Goal: Communication & Community: Participate in discussion

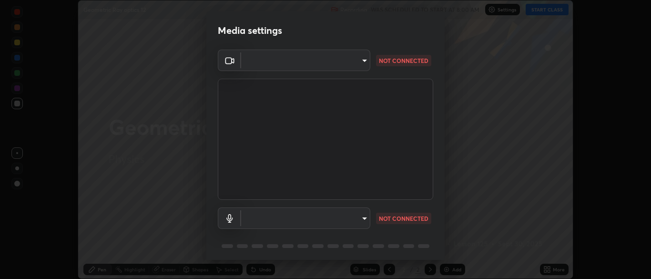
scroll to position [34, 0]
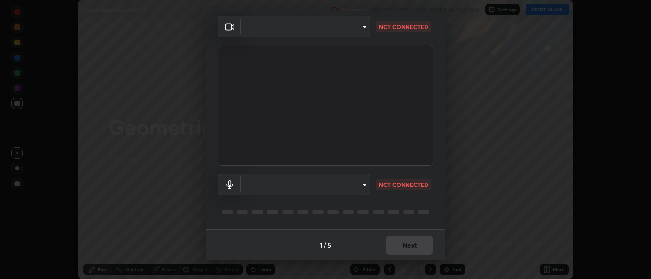
type input "ad6db9ec64aa91bb9d367053e8f3ae0092521a506c05523ccadca3fd020023ed"
type input "7b80235b4ebd2cfdcd00bebac1f1d889fd1e5e45b60eb60e9d309105b6515a8e"
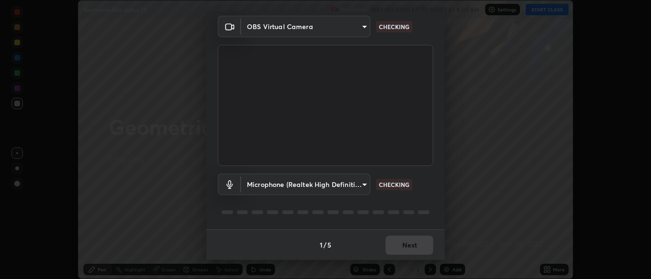
click at [363, 181] on body "Erase all Geometric Ray optics 12 Recording WAS SCHEDULED TO START AT 8:00 AM S…" at bounding box center [325, 139] width 651 height 279
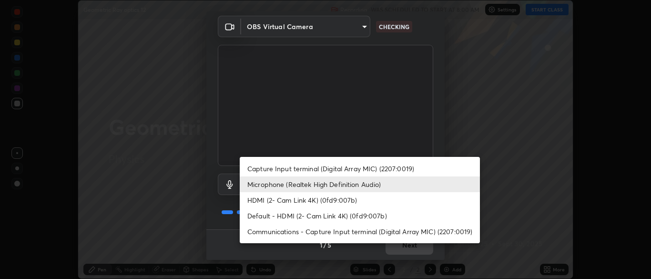
click at [376, 184] on li "Microphone (Realtek High Definition Audio)" at bounding box center [360, 184] width 240 height 16
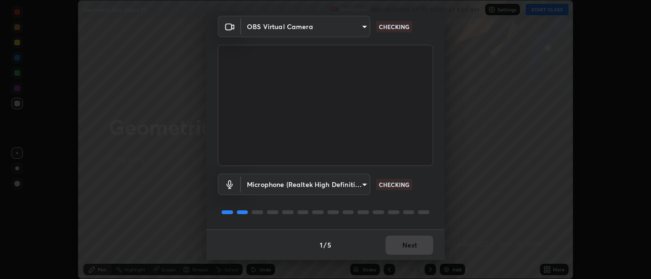
click at [522, 212] on div "Media settings OBS Virtual Camera ad6db9ec64aa91bb9d367053e8f3ae0092521a506c055…" at bounding box center [325, 139] width 651 height 279
click at [411, 248] on button "Next" at bounding box center [410, 244] width 48 height 19
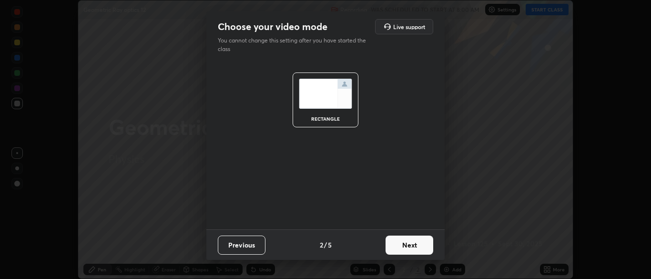
click at [407, 245] on button "Next" at bounding box center [410, 244] width 48 height 19
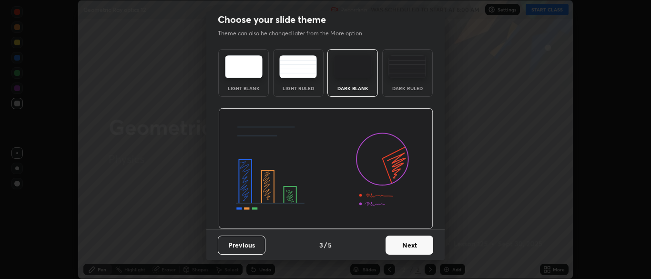
scroll to position [0, 0]
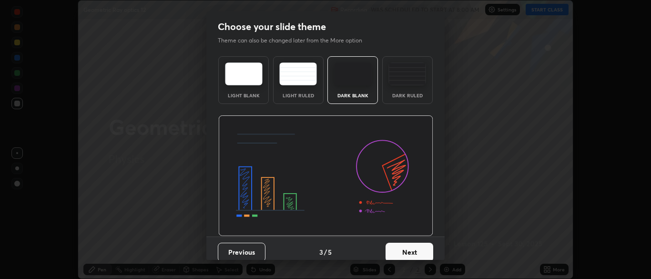
click at [405, 246] on button "Next" at bounding box center [410, 252] width 48 height 19
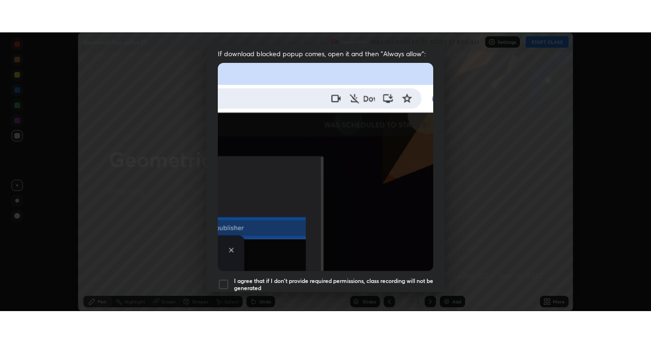
scroll to position [228, 0]
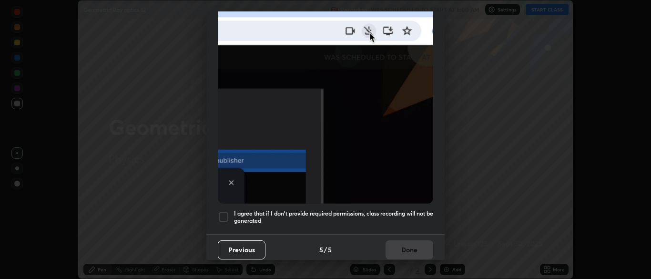
click at [227, 213] on div at bounding box center [223, 216] width 11 height 11
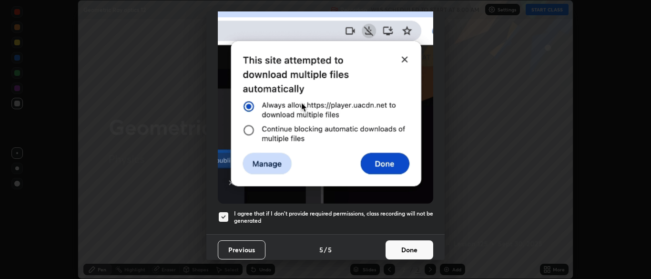
click at [397, 244] on button "Done" at bounding box center [410, 249] width 48 height 19
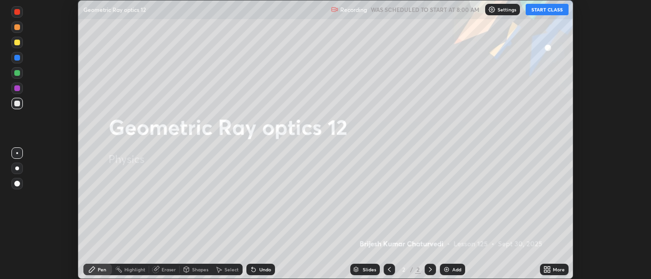
click at [546, 10] on button "START CLASS" at bounding box center [547, 9] width 43 height 11
click at [548, 271] on icon at bounding box center [549, 271] width 2 height 2
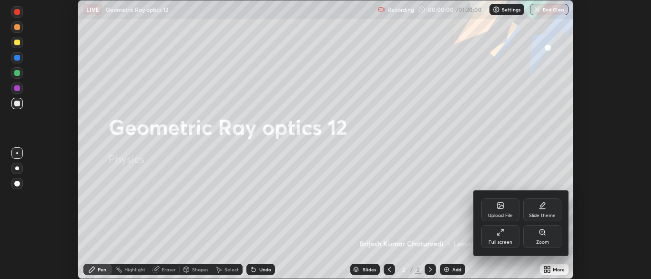
click at [502, 235] on icon at bounding box center [501, 232] width 8 height 8
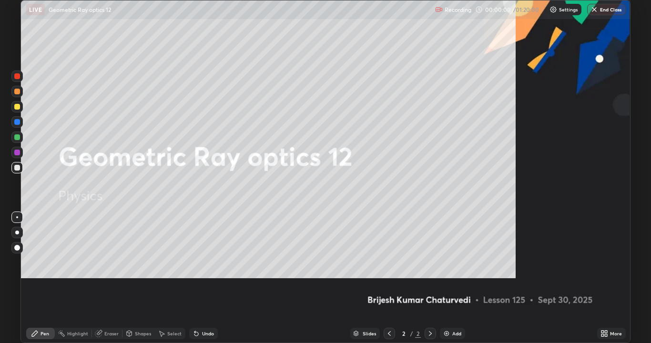
scroll to position [343, 651]
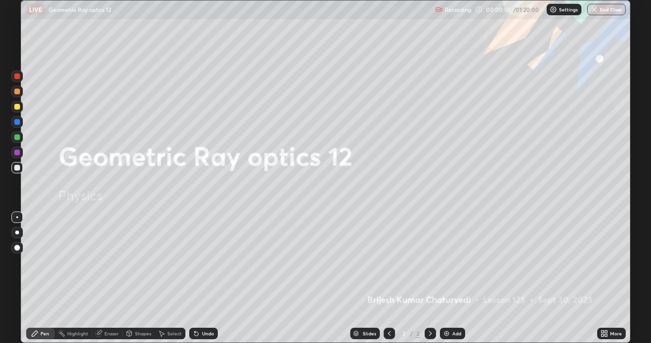
click at [445, 278] on img at bounding box center [447, 334] width 8 height 8
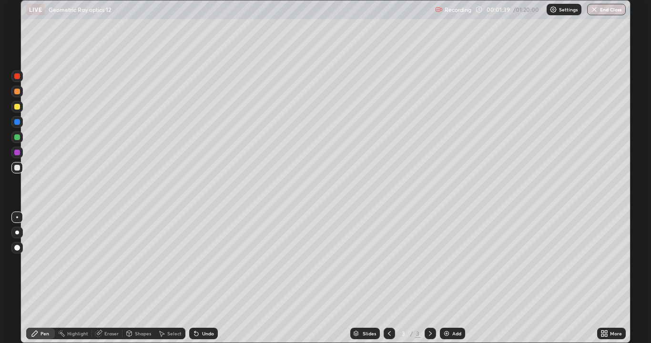
click at [18, 91] on div at bounding box center [17, 92] width 6 height 6
click at [208, 278] on div "Undo" at bounding box center [203, 333] width 29 height 11
click at [203, 278] on div "Undo" at bounding box center [203, 333] width 29 height 11
click at [18, 168] on div at bounding box center [17, 168] width 6 height 6
click at [457, 278] on div "Add" at bounding box center [452, 333] width 25 height 11
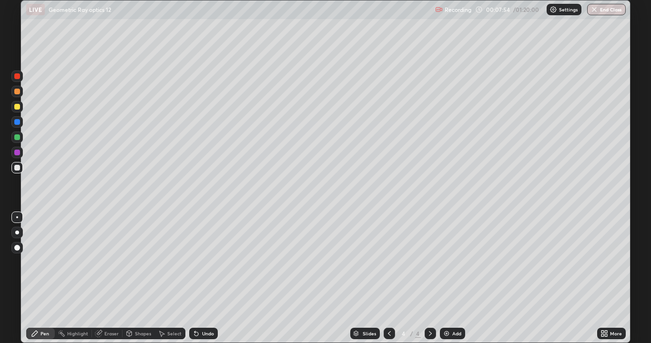
click at [19, 108] on div at bounding box center [17, 107] width 6 height 6
click at [18, 91] on div at bounding box center [17, 92] width 6 height 6
click at [203, 278] on div "Undo" at bounding box center [208, 333] width 12 height 5
click at [197, 278] on icon at bounding box center [196, 334] width 4 height 4
click at [194, 278] on icon at bounding box center [196, 334] width 4 height 4
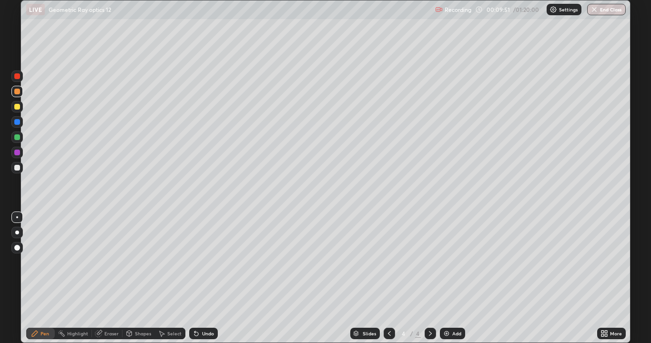
click at [204, 278] on div "Undo" at bounding box center [208, 333] width 12 height 5
click at [202, 278] on div "Undo" at bounding box center [208, 333] width 12 height 5
click at [207, 278] on div "Undo" at bounding box center [208, 333] width 12 height 5
click at [18, 157] on div at bounding box center [16, 152] width 11 height 11
click at [202, 278] on div "Undo" at bounding box center [208, 333] width 12 height 5
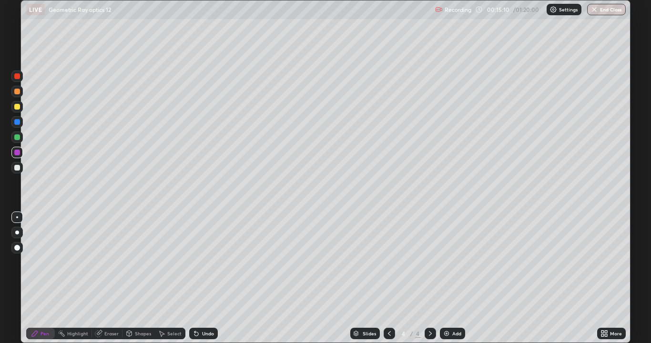
click at [454, 278] on div "Add" at bounding box center [452, 333] width 25 height 11
click at [17, 93] on div at bounding box center [17, 92] width 6 height 6
click at [203, 278] on div "Undo" at bounding box center [208, 333] width 12 height 5
click at [202, 278] on div "Undo" at bounding box center [208, 333] width 12 height 5
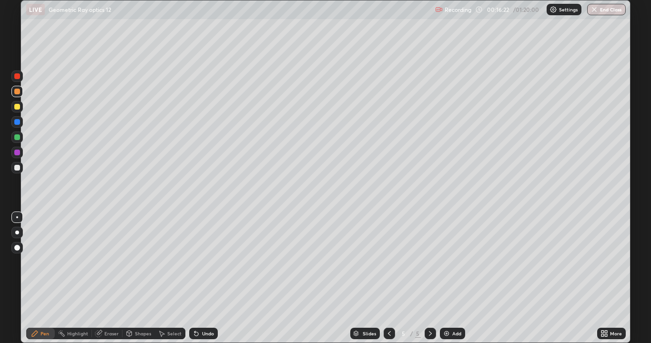
click at [105, 278] on div "Eraser" at bounding box center [111, 333] width 14 height 5
click at [39, 278] on div "Pen" at bounding box center [40, 333] width 29 height 11
click at [109, 278] on div "Eraser" at bounding box center [111, 333] width 14 height 5
click at [44, 278] on div "Pen" at bounding box center [45, 333] width 9 height 5
click at [454, 278] on div "Add" at bounding box center [452, 333] width 25 height 11
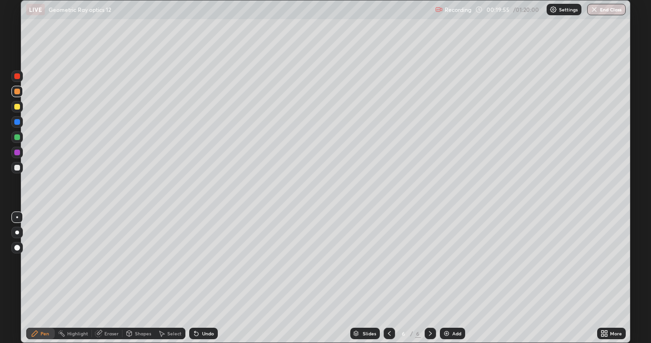
click at [15, 169] on div at bounding box center [17, 168] width 6 height 6
click at [203, 278] on div "Undo" at bounding box center [208, 333] width 12 height 5
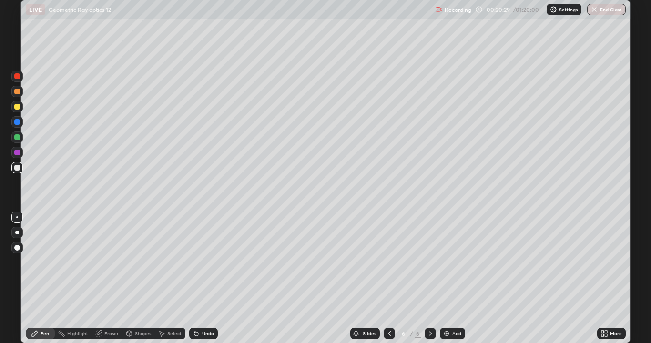
click at [203, 278] on div "Undo" at bounding box center [208, 333] width 12 height 5
click at [200, 278] on div "Undo" at bounding box center [203, 333] width 29 height 11
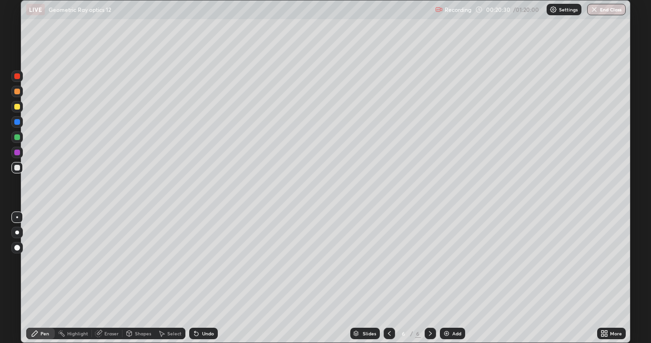
click at [200, 278] on div "Undo" at bounding box center [203, 333] width 29 height 11
click at [198, 278] on div "Undo" at bounding box center [203, 333] width 29 height 11
click at [200, 278] on div "Undo" at bounding box center [203, 333] width 29 height 11
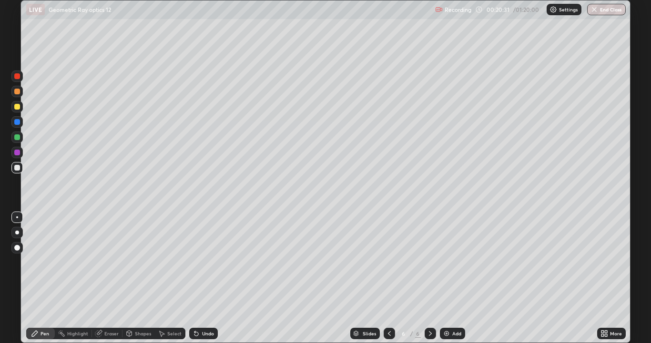
click at [202, 278] on div "Undo" at bounding box center [203, 333] width 29 height 11
click at [448, 278] on img at bounding box center [447, 334] width 8 height 8
click at [202, 278] on div "Undo" at bounding box center [208, 333] width 12 height 5
click at [199, 278] on div "Undo" at bounding box center [203, 333] width 29 height 11
click at [194, 278] on icon at bounding box center [196, 334] width 4 height 4
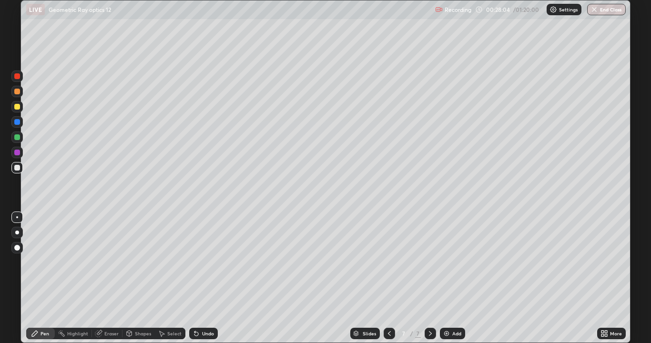
click at [202, 278] on div "Undo" at bounding box center [208, 333] width 12 height 5
click at [204, 278] on div "Undo" at bounding box center [203, 333] width 29 height 11
click at [203, 278] on div "Undo" at bounding box center [203, 333] width 29 height 11
click at [169, 278] on div "Select" at bounding box center [174, 333] width 14 height 5
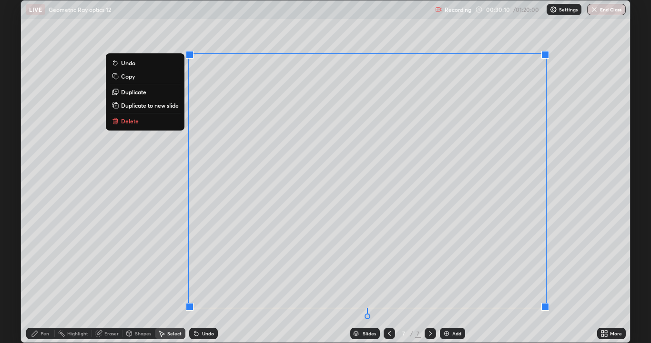
click at [164, 105] on p "Duplicate to new slide" at bounding box center [150, 106] width 58 height 8
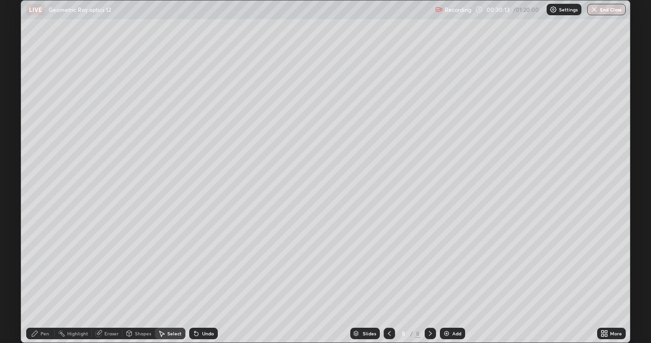
click at [388, 278] on icon at bounding box center [390, 334] width 8 height 8
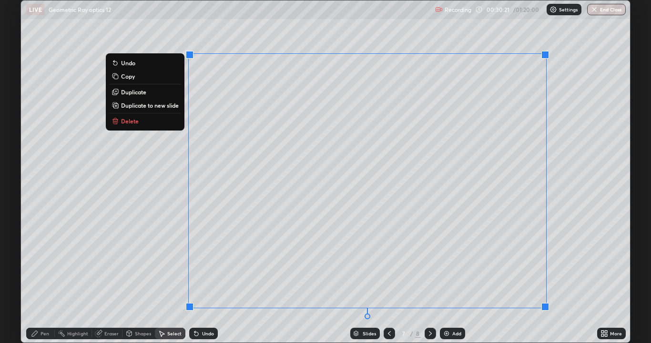
click at [136, 123] on p "Delete" at bounding box center [130, 121] width 18 height 8
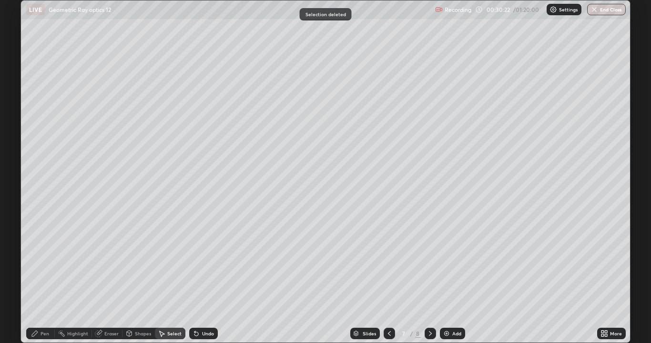
click at [43, 278] on div "Pen" at bounding box center [40, 333] width 29 height 11
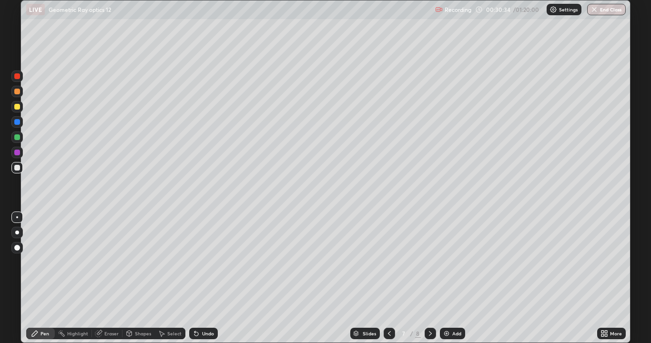
click at [18, 138] on div at bounding box center [17, 137] width 6 height 6
click at [205, 278] on div "Undo" at bounding box center [208, 333] width 12 height 5
click at [206, 278] on div "Undo" at bounding box center [208, 333] width 12 height 5
click at [203, 278] on div "Undo" at bounding box center [208, 333] width 12 height 5
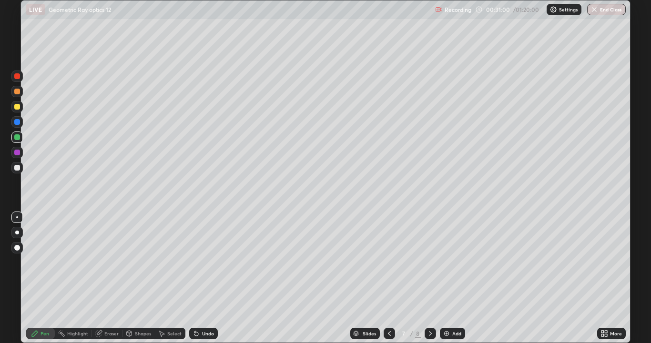
click at [203, 278] on div "Undo" at bounding box center [208, 333] width 12 height 5
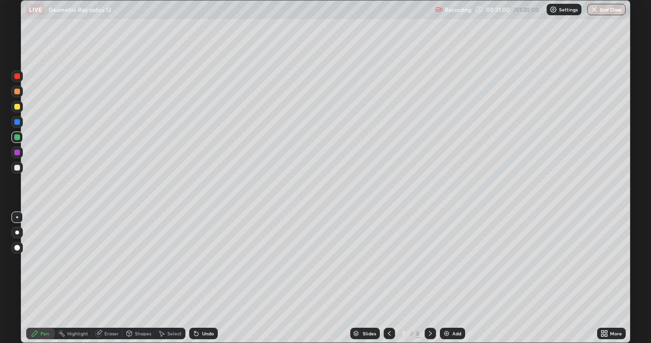
click at [203, 278] on div "Undo" at bounding box center [208, 333] width 12 height 5
click at [202, 278] on div "Undo" at bounding box center [208, 333] width 12 height 5
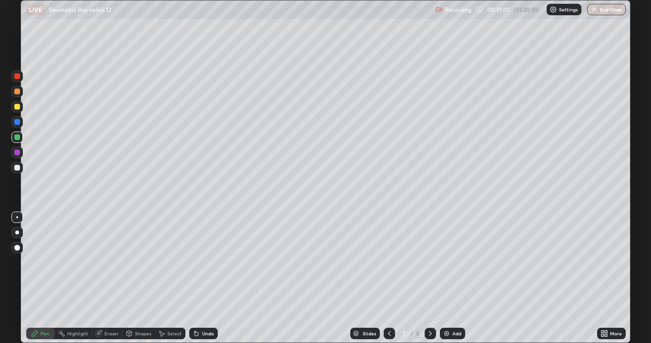
click at [202, 278] on div "Undo" at bounding box center [208, 333] width 12 height 5
click at [198, 278] on icon at bounding box center [197, 334] width 8 height 8
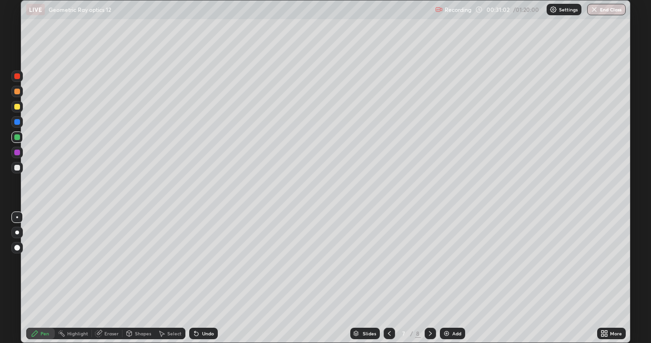
click at [198, 278] on icon at bounding box center [197, 334] width 8 height 8
click at [199, 278] on div "Undo" at bounding box center [203, 333] width 29 height 11
click at [202, 278] on div "Undo" at bounding box center [208, 333] width 12 height 5
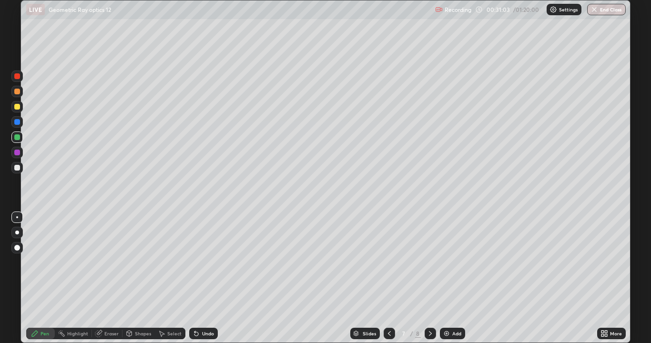
click at [202, 278] on div "Undo" at bounding box center [208, 333] width 12 height 5
click at [208, 278] on div "Undo" at bounding box center [208, 333] width 12 height 5
click at [15, 109] on div at bounding box center [16, 106] width 11 height 11
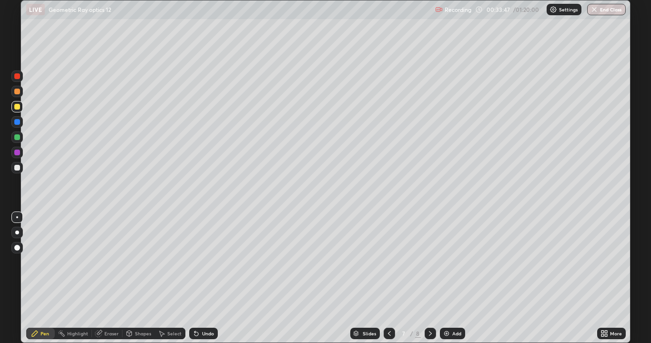
click at [17, 167] on div at bounding box center [17, 168] width 6 height 6
click at [209, 278] on div "Undo" at bounding box center [208, 333] width 12 height 5
click at [206, 278] on div "Undo" at bounding box center [208, 333] width 12 height 5
click at [207, 278] on div "Undo" at bounding box center [203, 333] width 29 height 11
click at [429, 278] on icon at bounding box center [431, 334] width 8 height 8
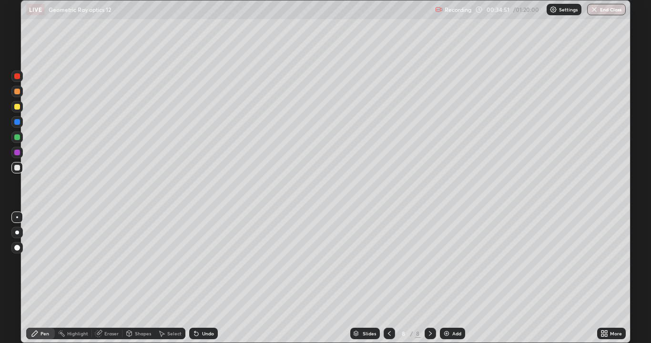
click at [429, 278] on icon at bounding box center [431, 334] width 8 height 8
click at [390, 278] on icon at bounding box center [390, 334] width 8 height 8
click at [431, 278] on icon at bounding box center [431, 334] width 8 height 8
click at [207, 278] on div "Undo" at bounding box center [208, 333] width 12 height 5
click at [202, 278] on div "Undo" at bounding box center [208, 333] width 12 height 5
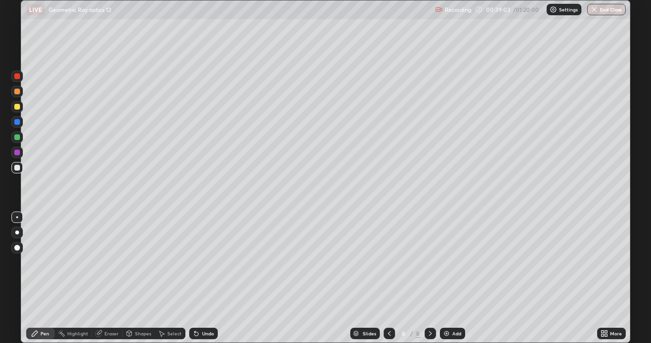
click at [202, 278] on div "Undo" at bounding box center [208, 333] width 12 height 5
click at [449, 278] on img at bounding box center [447, 334] width 8 height 8
click at [18, 138] on div at bounding box center [17, 137] width 6 height 6
click at [447, 278] on img at bounding box center [447, 334] width 8 height 8
click at [20, 92] on div at bounding box center [16, 91] width 11 height 11
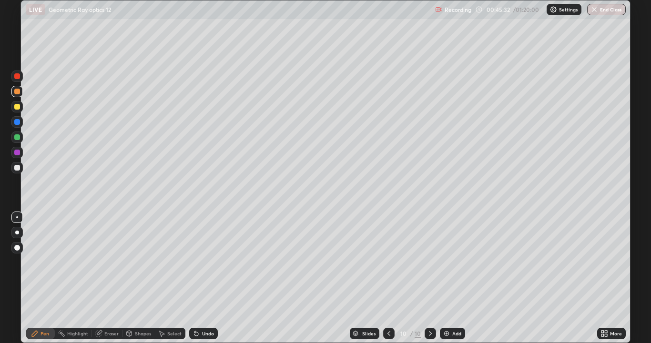
click at [17, 166] on div at bounding box center [17, 168] width 6 height 6
click at [18, 108] on div at bounding box center [17, 107] width 6 height 6
click at [18, 94] on div at bounding box center [17, 92] width 6 height 6
click at [20, 167] on div at bounding box center [17, 168] width 6 height 6
click at [19, 107] on div at bounding box center [17, 107] width 6 height 6
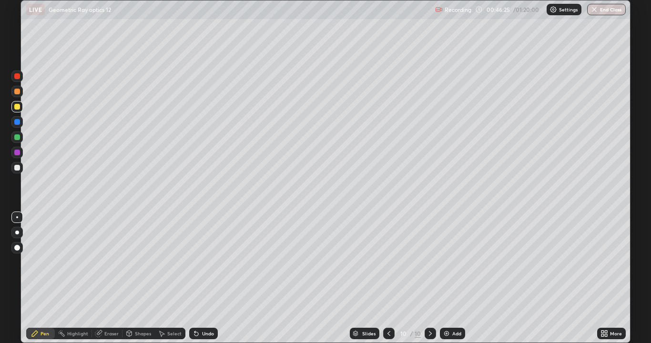
click at [17, 137] on div at bounding box center [17, 137] width 6 height 6
click at [18, 107] on div at bounding box center [17, 107] width 6 height 6
click at [204, 278] on div "Undo" at bounding box center [208, 333] width 12 height 5
click at [207, 278] on div "Undo" at bounding box center [208, 333] width 12 height 5
click at [209, 278] on div "Undo" at bounding box center [203, 333] width 29 height 11
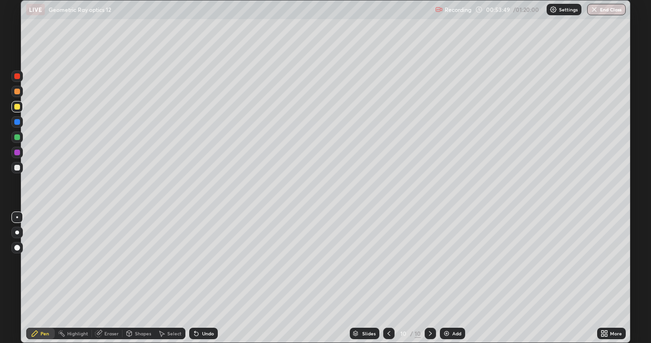
click at [446, 278] on img at bounding box center [447, 334] width 8 height 8
click at [18, 169] on div at bounding box center [17, 168] width 6 height 6
click at [205, 278] on div "Undo" at bounding box center [208, 333] width 12 height 5
click at [14, 137] on div at bounding box center [17, 137] width 6 height 6
click at [445, 278] on img at bounding box center [447, 334] width 8 height 8
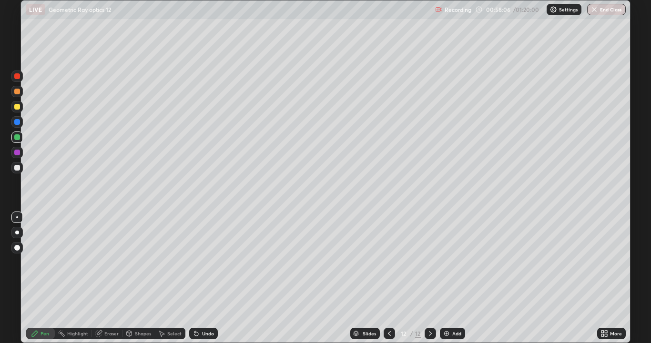
click at [209, 278] on div "Undo" at bounding box center [203, 333] width 29 height 11
click at [203, 278] on div "Undo" at bounding box center [208, 333] width 12 height 5
click at [198, 278] on icon at bounding box center [197, 334] width 8 height 8
click at [206, 278] on div "Undo" at bounding box center [208, 333] width 12 height 5
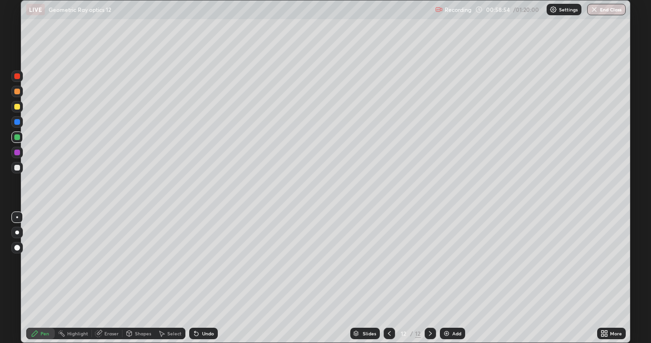
click at [206, 278] on div "Undo" at bounding box center [208, 333] width 12 height 5
click at [204, 278] on div "Undo" at bounding box center [208, 333] width 12 height 5
click at [202, 278] on div "Undo" at bounding box center [208, 333] width 12 height 5
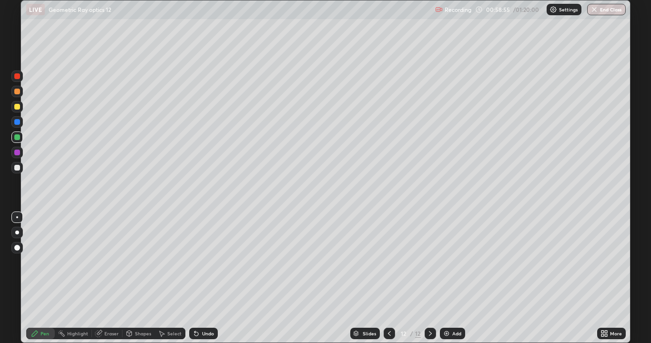
click at [202, 278] on div "Undo" at bounding box center [208, 333] width 12 height 5
click at [107, 278] on div "Eraser" at bounding box center [111, 333] width 14 height 5
click at [39, 278] on div "Pen" at bounding box center [40, 333] width 29 height 11
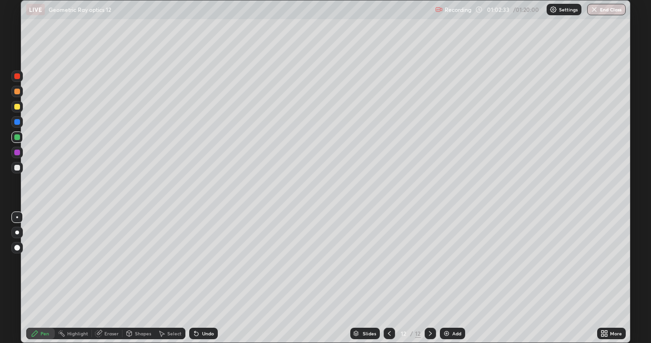
click at [207, 278] on div "Undo" at bounding box center [208, 333] width 12 height 5
click at [207, 278] on div "Undo" at bounding box center [203, 333] width 29 height 11
click at [206, 278] on div "Undo" at bounding box center [208, 333] width 12 height 5
click at [202, 278] on div "Undo" at bounding box center [208, 333] width 12 height 5
click at [203, 278] on div "Undo" at bounding box center [208, 333] width 12 height 5
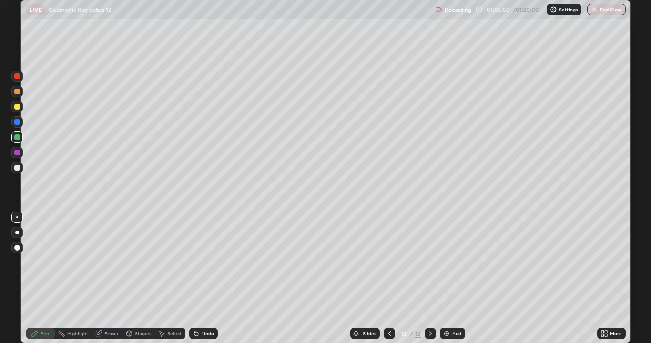
click at [449, 278] on img at bounding box center [447, 334] width 8 height 8
click at [16, 106] on div at bounding box center [17, 107] width 6 height 6
click at [17, 169] on div at bounding box center [17, 168] width 6 height 6
click at [200, 278] on div "Undo" at bounding box center [203, 333] width 29 height 11
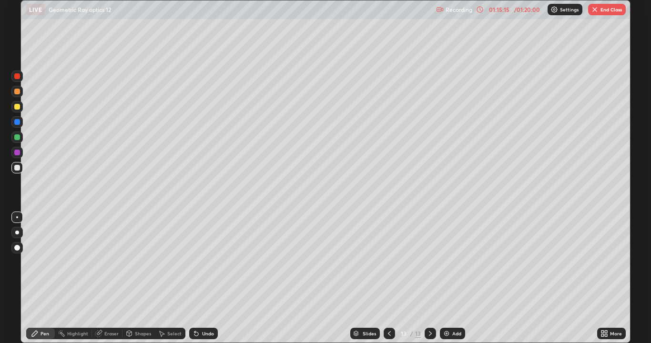
click at [17, 107] on div at bounding box center [17, 107] width 6 height 6
click at [456, 278] on div "Add" at bounding box center [452, 333] width 25 height 11
click at [205, 278] on div "Undo" at bounding box center [208, 333] width 12 height 5
click at [17, 139] on div at bounding box center [17, 137] width 6 height 6
click at [17, 168] on div at bounding box center [17, 168] width 6 height 6
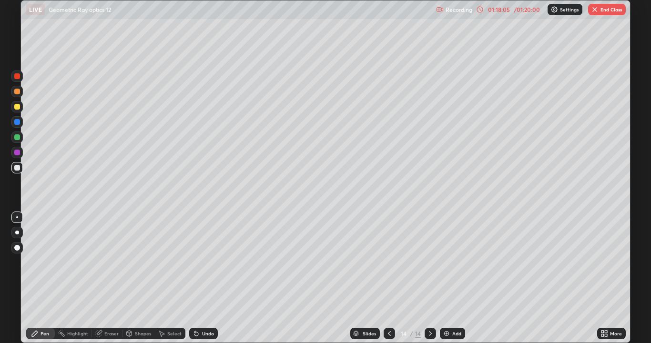
click at [18, 138] on div at bounding box center [17, 137] width 6 height 6
click at [200, 278] on div "Undo" at bounding box center [203, 333] width 29 height 11
click at [194, 278] on icon at bounding box center [194, 331] width 1 height 1
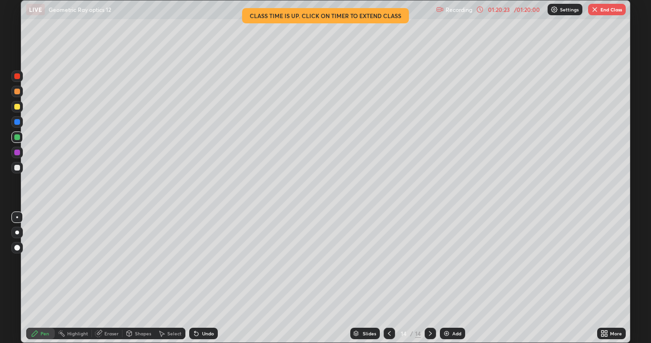
click at [204, 278] on div "Undo" at bounding box center [208, 333] width 12 height 5
click at [210, 278] on div "Undo" at bounding box center [208, 333] width 12 height 5
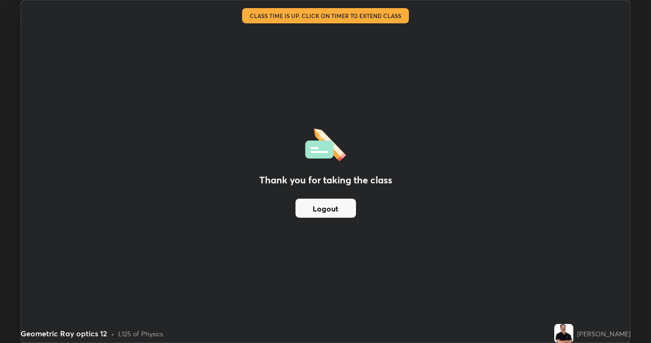
click at [329, 208] on button "Logout" at bounding box center [325, 208] width 61 height 19
